Goal: Register for event/course

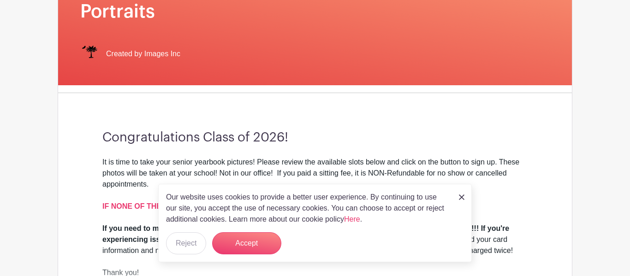
scroll to position [214, 0]
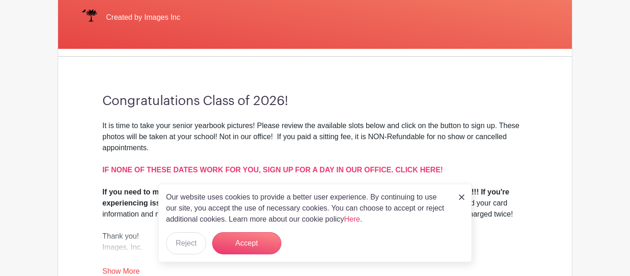
click at [291, 237] on div "Our website uses cookies to provide a better user experience. By continuing to …" at bounding box center [315, 223] width 314 height 78
click at [264, 240] on button "Accept" at bounding box center [246, 244] width 69 height 22
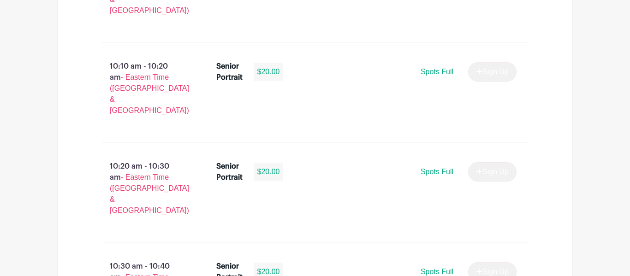
scroll to position [1393, 0]
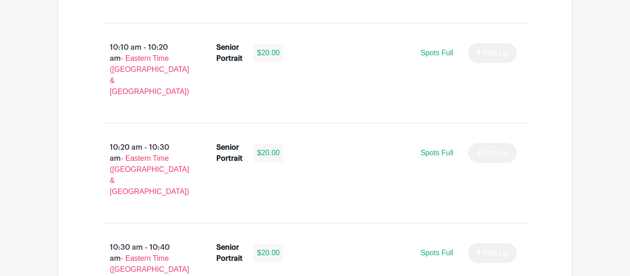
type input "1"
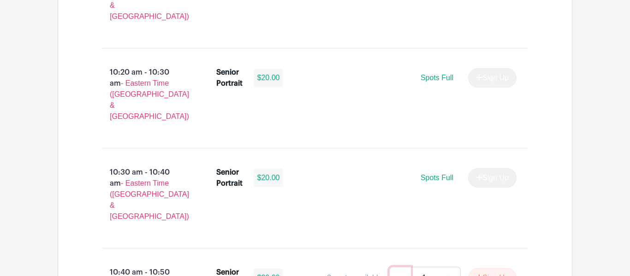
scroll to position [1477, 0]
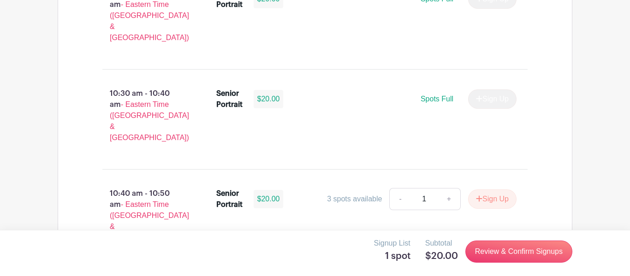
scroll to position [1549, 0]
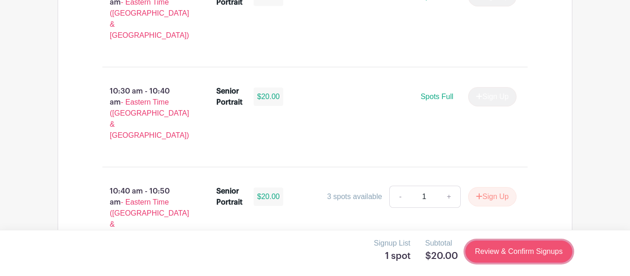
click at [526, 253] on link "Review & Confirm Signups" at bounding box center [518, 252] width 107 height 22
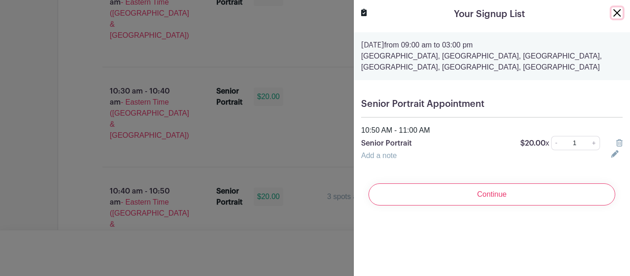
click at [620, 12] on button "Close" at bounding box center [617, 12] width 11 height 11
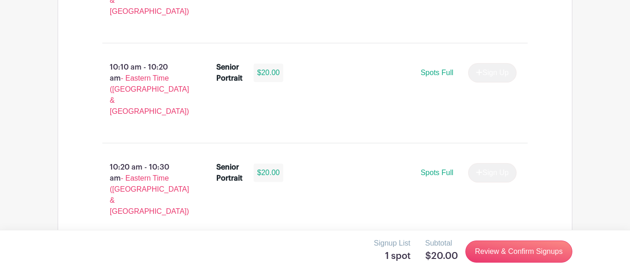
scroll to position [1363, 0]
